Goal: Contribute content

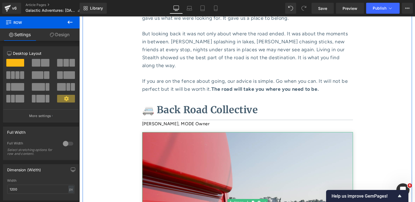
click at [238, 136] on img at bounding box center [247, 202] width 211 height 141
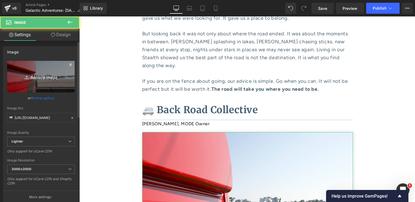
click at [37, 80] on link "Replace Image" at bounding box center [41, 77] width 68 height 32
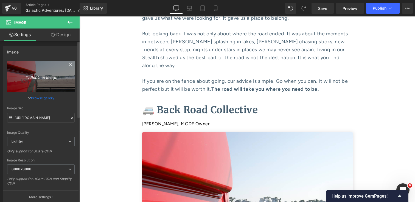
type input "C:\fakepath\IMG_9709 3.jpg"
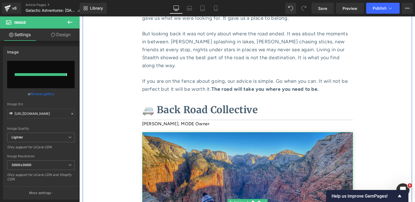
type input "[URL][DOMAIN_NAME]"
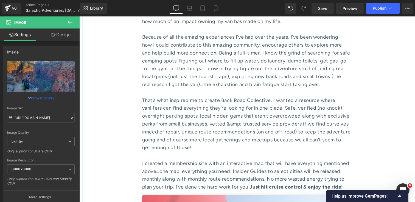
scroll to position [2371, 0]
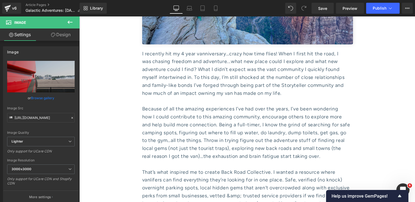
scroll to position [2291, 0]
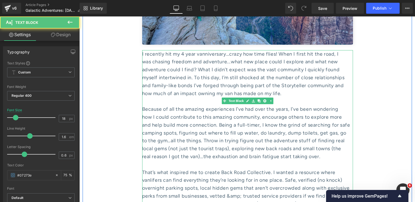
click at [261, 153] on div "real reason I got the van)…the exhaustion and brain fatigue start taking over." at bounding box center [247, 161] width 211 height 16
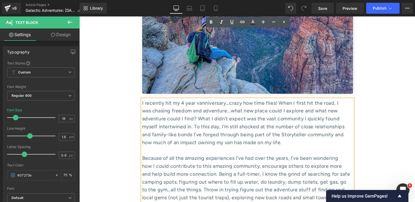
scroll to position [2243, 0]
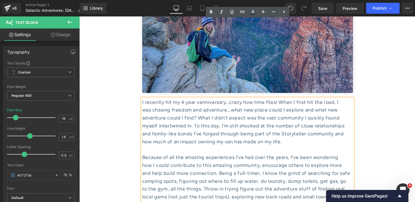
click at [143, 99] on div "I recently hit my 4 year vanniversary…crazy how time flies! When I first hit th…" at bounding box center [247, 206] width 211 height 214
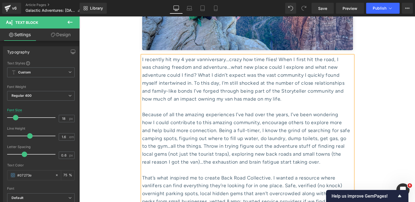
scroll to position [2312, 0]
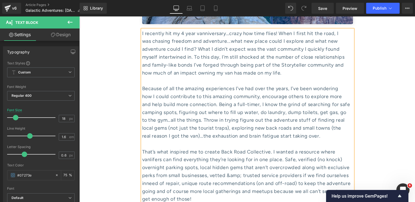
copy div "Loremip do sit ame consect adipiscinge S’do eiu temp inc utlab, E’do magn aliqu…"
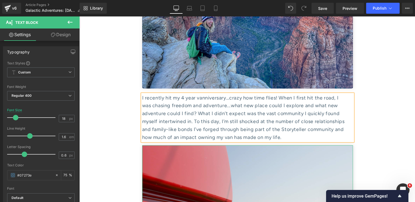
scroll to position [2179, 0]
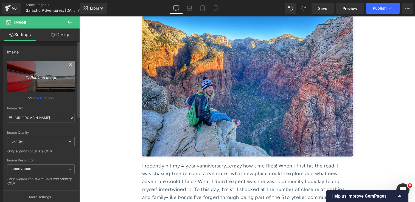
click at [41, 77] on icon "Replace Image" at bounding box center [41, 76] width 44 height 7
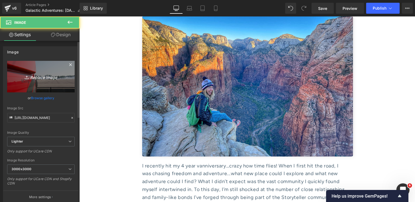
click at [33, 77] on icon "Replace Image" at bounding box center [41, 76] width 44 height 7
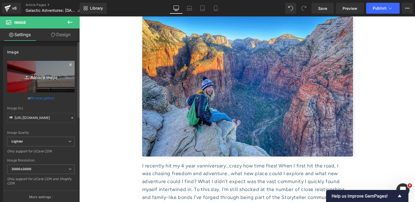
type input "C:\fakepath\3735908252788556265 1.jpg"
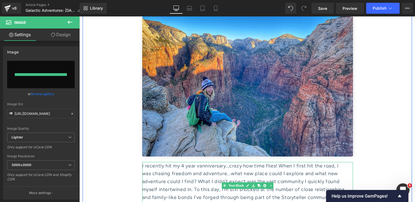
type input "[URL][DOMAIN_NAME]"
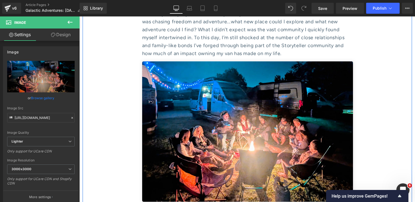
scroll to position [2339, 0]
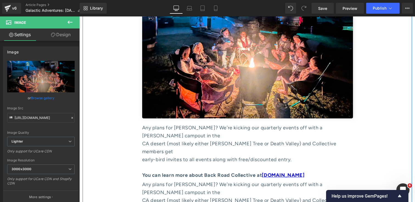
scroll to position [2411, 0]
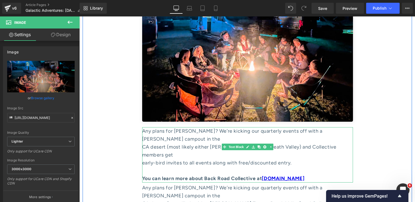
click at [221, 159] on div "early-bird invites to all events along with free/discounted entry." at bounding box center [247, 167] width 211 height 16
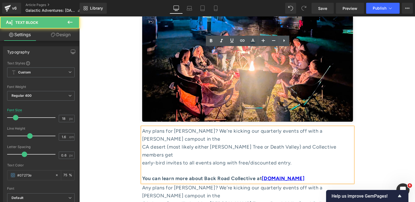
click at [216, 176] on strong "You can learn more about Back Road Collective at [DOMAIN_NAME]" at bounding box center [223, 179] width 163 height 6
click at [205, 159] on div "early-bird invites to all events along with free/discounted entry." at bounding box center [247, 167] width 211 height 16
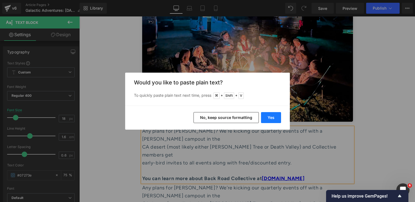
click at [276, 120] on button "Yes" at bounding box center [271, 117] width 20 height 11
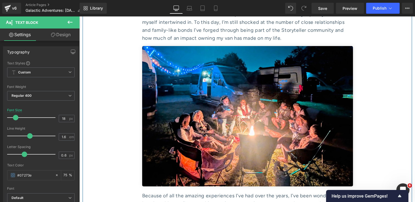
scroll to position [2342, 0]
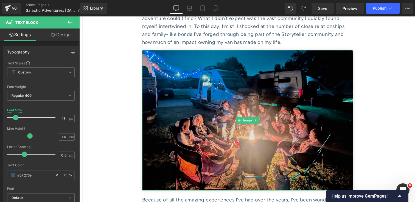
click at [284, 79] on img at bounding box center [247, 120] width 211 height 141
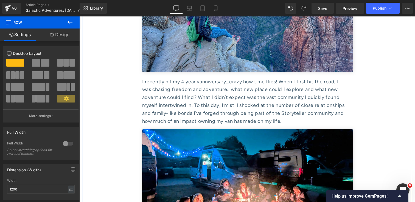
scroll to position [2283, 0]
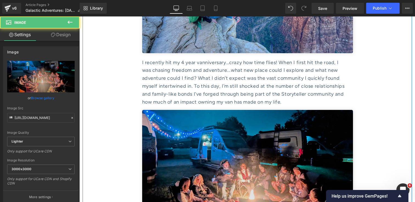
click at [258, 110] on img at bounding box center [247, 180] width 211 height 141
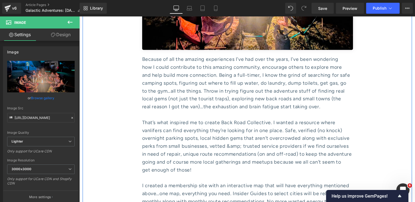
scroll to position [2484, 0]
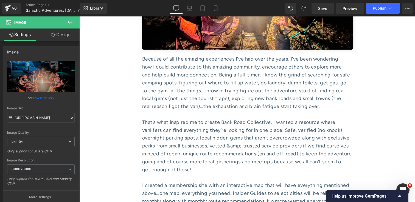
click at [69, 23] on icon at bounding box center [70, 22] width 7 height 7
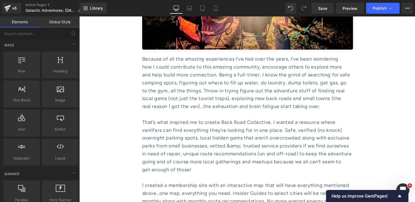
scroll to position [0, 0]
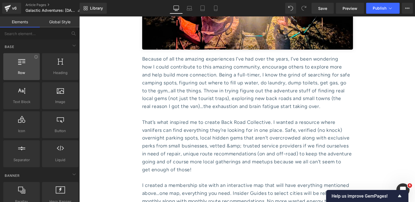
click at [23, 74] on span "Row" at bounding box center [21, 73] width 33 height 6
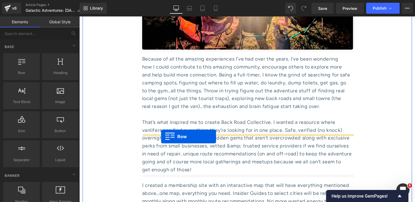
drag, startPoint x: 102, startPoint y: 91, endPoint x: 161, endPoint y: 137, distance: 74.9
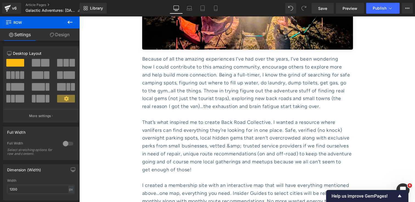
click at [59, 77] on span at bounding box center [59, 75] width 5 height 8
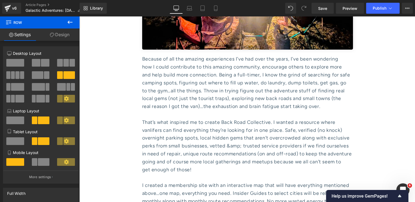
click at [72, 20] on icon at bounding box center [70, 22] width 7 height 7
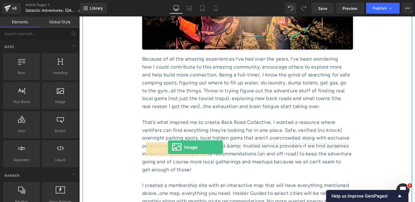
drag, startPoint x: 140, startPoint y: 112, endPoint x: 168, endPoint y: 147, distance: 45.2
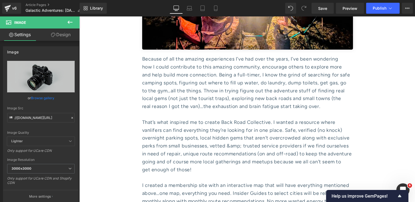
click at [68, 21] on icon at bounding box center [70, 22] width 7 height 7
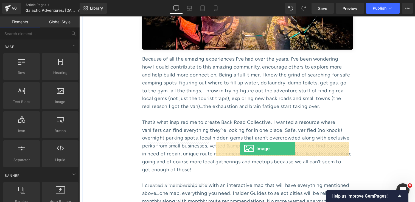
drag, startPoint x: 132, startPoint y: 110, endPoint x: 240, endPoint y: 149, distance: 115.4
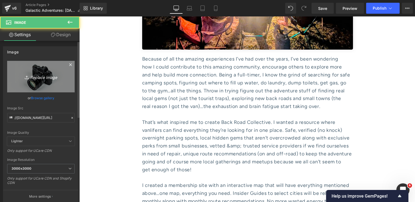
click at [37, 76] on icon "Replace Image" at bounding box center [41, 76] width 44 height 7
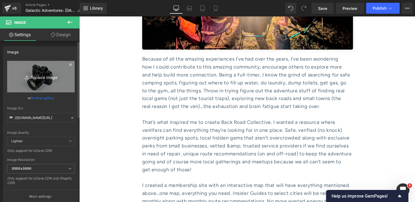
type input "C:\fakepath\IMG_7630 1.jpg"
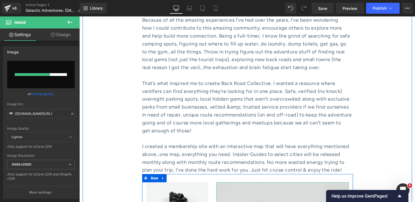
scroll to position [2540, 0]
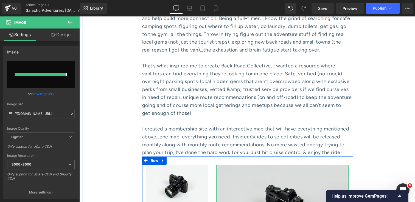
type input "[URL][DOMAIN_NAME]"
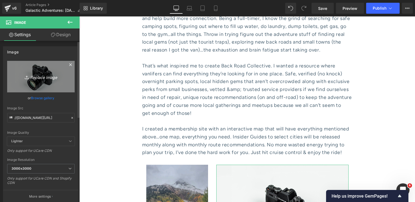
click at [37, 76] on icon "Replace Image" at bounding box center [41, 76] width 44 height 7
type input "C:\fakepath\Screenshot [DATE] 155513 1.jpg"
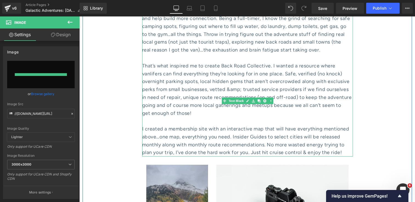
type input "[URL][DOMAIN_NAME]"
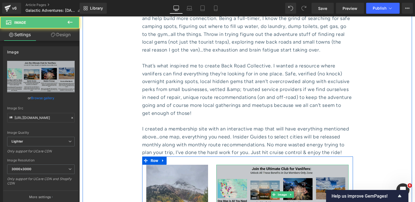
click at [306, 165] on img at bounding box center [282, 195] width 132 height 60
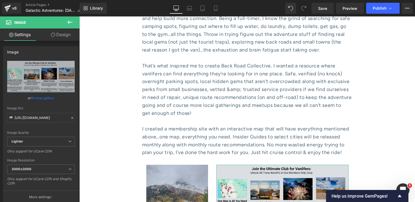
click at [62, 35] on link "Design" at bounding box center [61, 35] width 40 height 12
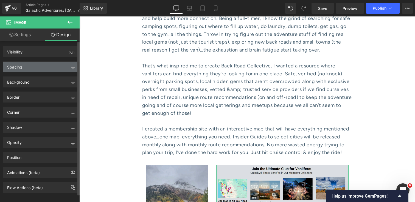
click at [47, 67] on div "Spacing" at bounding box center [40, 67] width 75 height 10
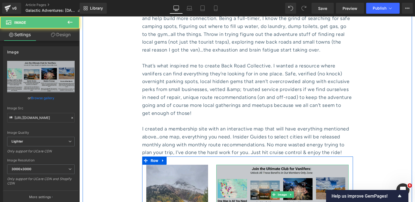
click at [260, 165] on img at bounding box center [282, 195] width 132 height 60
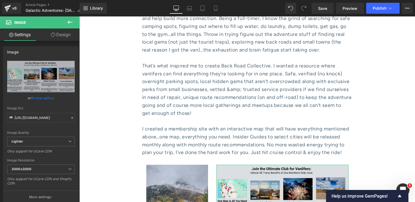
click at [59, 37] on link "Design" at bounding box center [61, 35] width 40 height 12
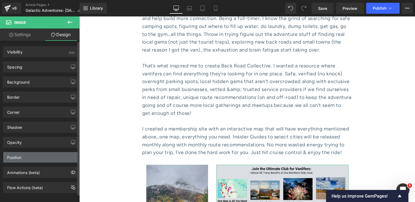
click at [44, 155] on div "Position" at bounding box center [40, 157] width 75 height 10
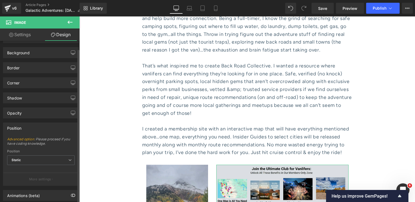
scroll to position [0, 0]
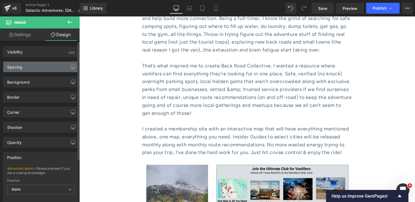
click at [33, 71] on div "Spacing" at bounding box center [40, 67] width 75 height 10
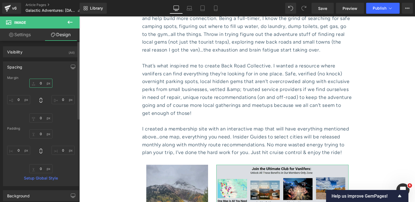
click at [40, 83] on input "0" at bounding box center [40, 83] width 23 height 9
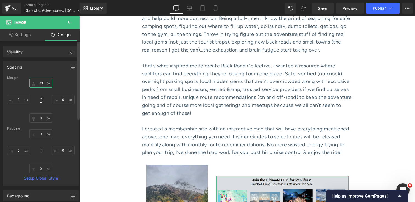
type input "40"
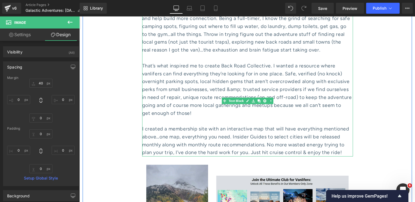
click at [331, 141] on div "monthly along with monthly route recommendations. No more wasted energy trying …" at bounding box center [247, 145] width 211 height 8
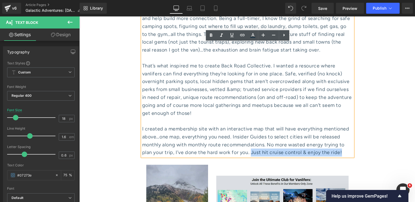
drag, startPoint x: 345, startPoint y: 75, endPoint x: 253, endPoint y: 74, distance: 92.0
click at [253, 149] on div "plan your trip, I’ve done the hard work for you. Just hit cruise control & enjo…" at bounding box center [247, 153] width 211 height 8
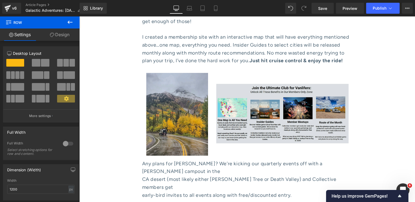
scroll to position [2650, 0]
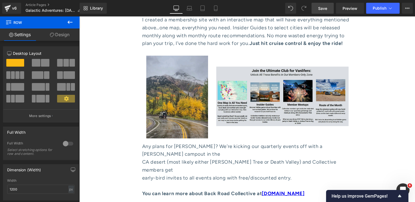
click at [324, 10] on span "Save" at bounding box center [322, 8] width 9 height 6
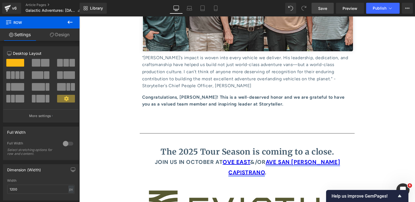
scroll to position [3125, 0]
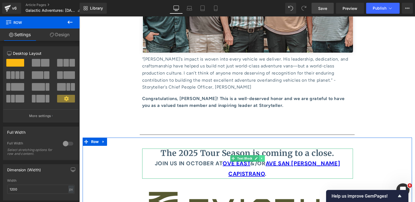
click at [264, 155] on link at bounding box center [262, 158] width 6 height 7
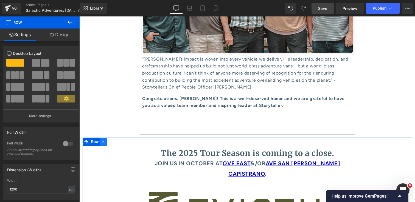
click at [103, 140] on icon at bounding box center [104, 142] width 4 height 4
click at [119, 138] on link at bounding box center [117, 142] width 7 height 8
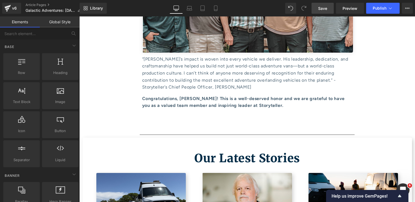
click at [322, 9] on span "Save" at bounding box center [322, 8] width 9 height 6
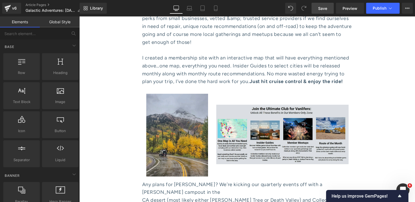
scroll to position [2614, 0]
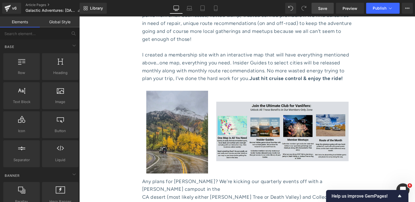
click at [320, 10] on span "Save" at bounding box center [322, 8] width 9 height 6
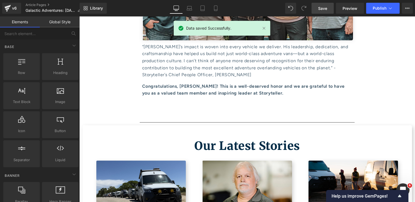
scroll to position [3141, 0]
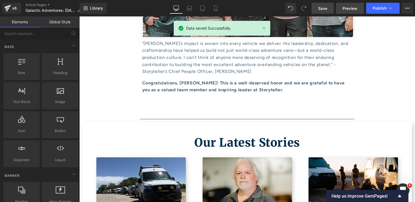
click at [346, 10] on span "Preview" at bounding box center [350, 8] width 15 height 6
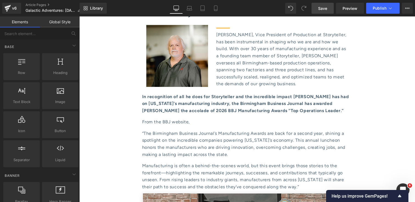
scroll to position [2851, 0]
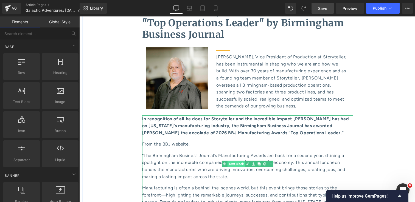
click at [237, 161] on span "Text Block" at bounding box center [235, 164] width 17 height 7
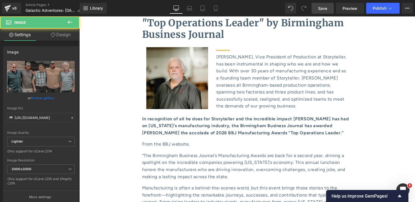
click at [57, 33] on link "Design" at bounding box center [61, 35] width 40 height 12
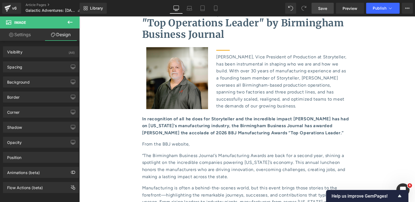
type input "15"
type input "0"
type input "15"
type input "0"
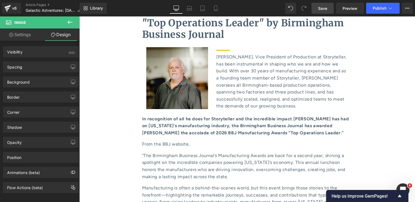
type input "0"
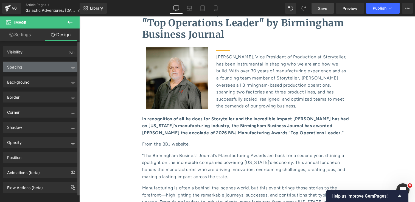
click at [44, 65] on div "Spacing" at bounding box center [40, 67] width 75 height 10
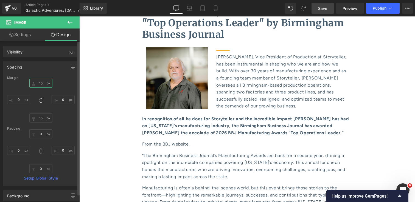
click at [38, 84] on input "15" at bounding box center [40, 83] width 23 height 9
type input "20"
click at [42, 119] on input "15" at bounding box center [40, 118] width 23 height 9
type input "20"
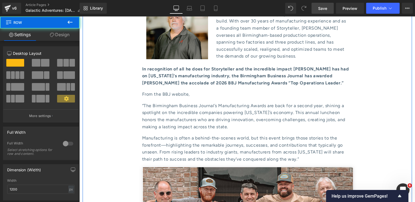
scroll to position [2945, 0]
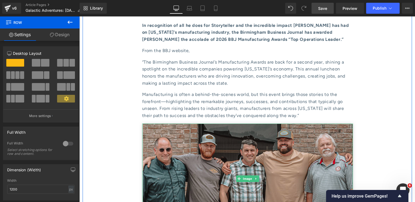
click at [185, 124] on img at bounding box center [247, 179] width 211 height 111
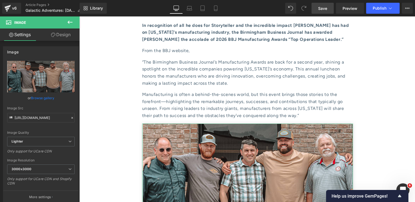
click at [57, 33] on link "Design" at bounding box center [61, 35] width 40 height 12
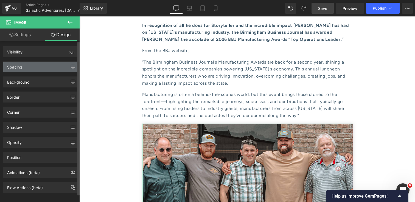
click at [39, 65] on div "Spacing" at bounding box center [40, 67] width 75 height 10
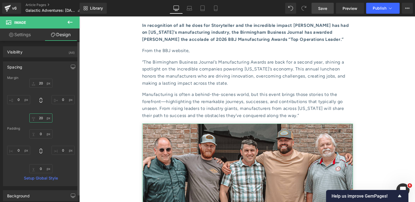
click at [42, 121] on input "20" at bounding box center [40, 118] width 23 height 9
type input "25"
click at [41, 82] on input "20" at bounding box center [40, 83] width 23 height 9
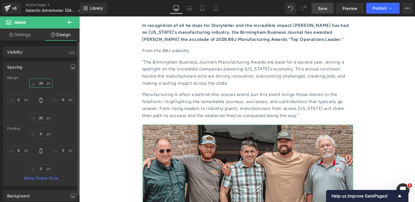
type input "25"
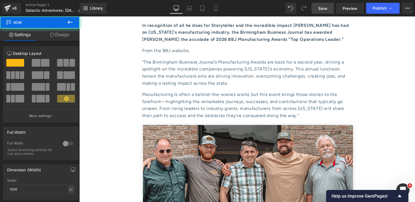
click at [325, 9] on span "Save" at bounding box center [322, 8] width 9 height 6
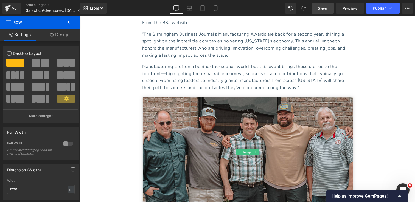
scroll to position [2975, 0]
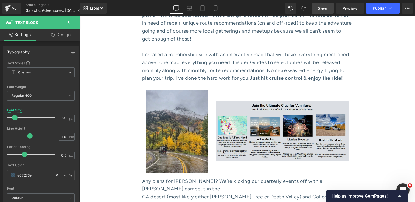
scroll to position [2613, 0]
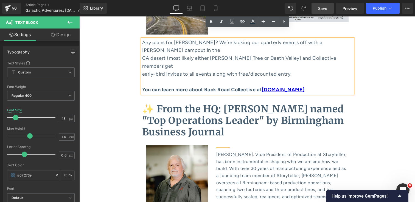
scroll to position [2754, 0]
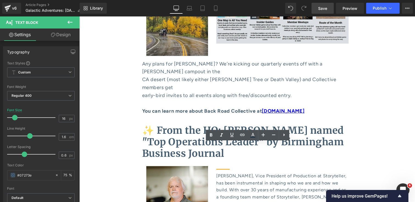
scroll to position [2729, 0]
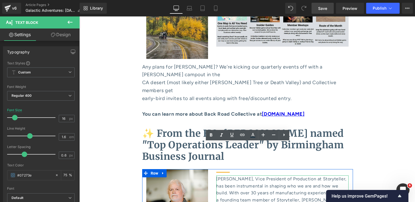
click at [247, 176] on p "[PERSON_NAME], Vice President of Production at Storyteller, has been instrument…" at bounding box center [282, 204] width 132 height 56
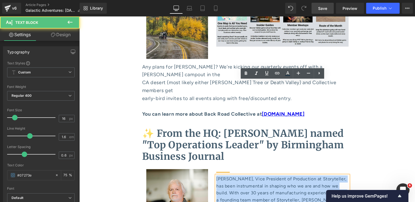
drag, startPoint x: 257, startPoint y: 134, endPoint x: 217, endPoint y: 86, distance: 62.8
click at [217, 176] on p "[PERSON_NAME], Vice President of Production at Storyteller, has been instrument…" at bounding box center [282, 204] width 132 height 56
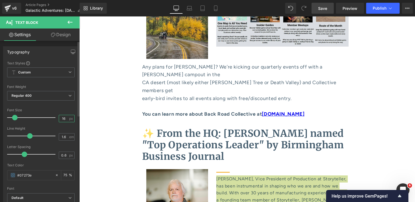
click at [65, 118] on input "16" at bounding box center [64, 118] width 10 height 7
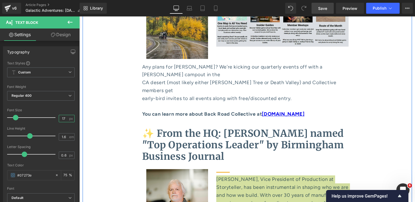
type input "16"
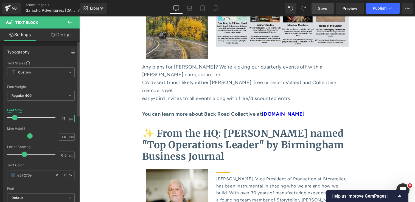
click at [63, 119] on input "16" at bounding box center [64, 118] width 10 height 7
type input "18"
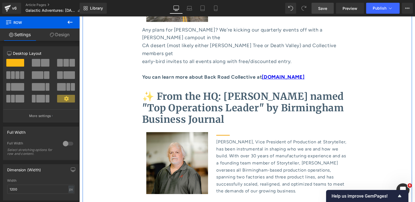
scroll to position [2766, 0]
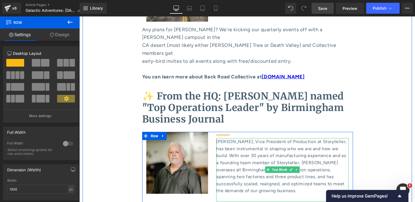
click at [260, 138] on p "[PERSON_NAME], Vice President of Production at Storyteller, has been instrument…" at bounding box center [282, 166] width 132 height 56
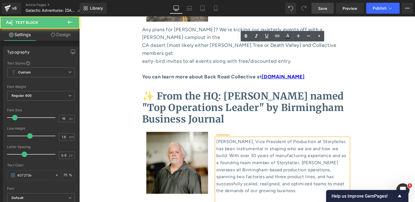
click at [261, 138] on p "[PERSON_NAME], Vice President of Production at Storyteller, has been instrument…" at bounding box center [282, 166] width 132 height 56
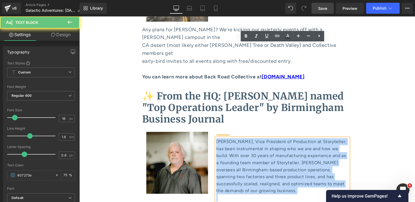
click at [261, 138] on p "[PERSON_NAME], Vice President of Production at Storyteller, has been instrument…" at bounding box center [282, 166] width 132 height 56
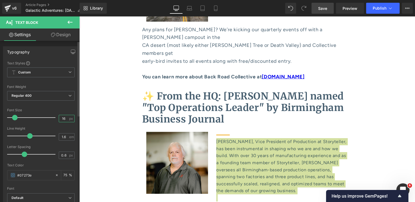
click at [64, 120] on input "16" at bounding box center [64, 118] width 10 height 7
type input "18"
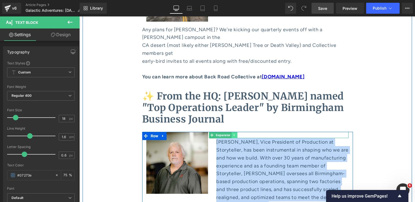
click at [234, 134] on icon at bounding box center [234, 135] width 3 height 3
click at [235, 132] on link at bounding box center [238, 135] width 6 height 7
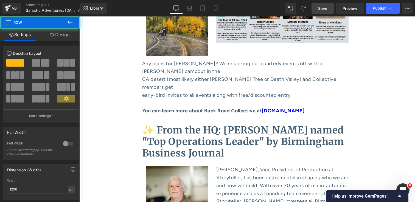
scroll to position [2710, 0]
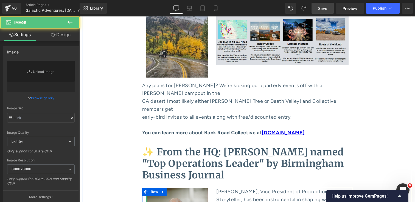
type input "[URL][DOMAIN_NAME]"
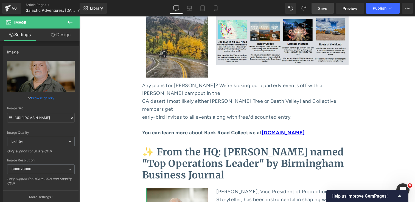
click at [60, 36] on link "Design" at bounding box center [61, 35] width 40 height 12
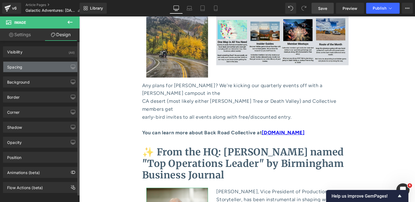
click at [56, 63] on div "Spacing" at bounding box center [40, 67] width 75 height 10
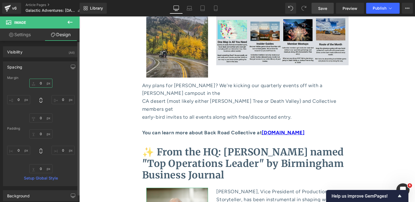
click at [41, 86] on input "0" at bounding box center [40, 83] width 23 height 9
type input "7"
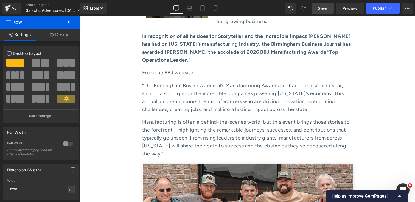
scroll to position [2968, 0]
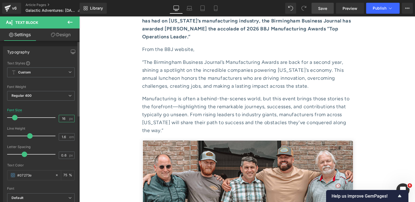
click at [63, 119] on input "16" at bounding box center [64, 118] width 10 height 7
type input "18"
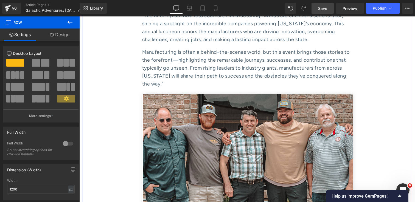
scroll to position [3004, 0]
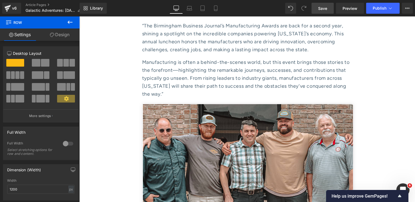
click at [328, 7] on link "Save" at bounding box center [323, 8] width 22 height 11
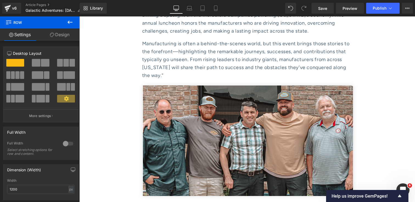
scroll to position [3045, 0]
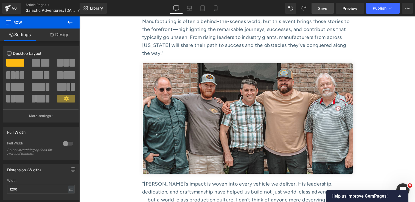
click at [320, 10] on span "Save" at bounding box center [322, 8] width 9 height 6
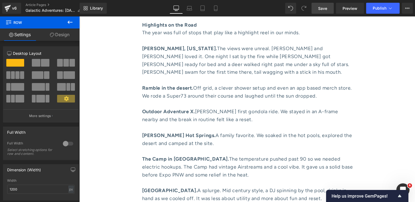
scroll to position [1129, 0]
